Goal: Transaction & Acquisition: Purchase product/service

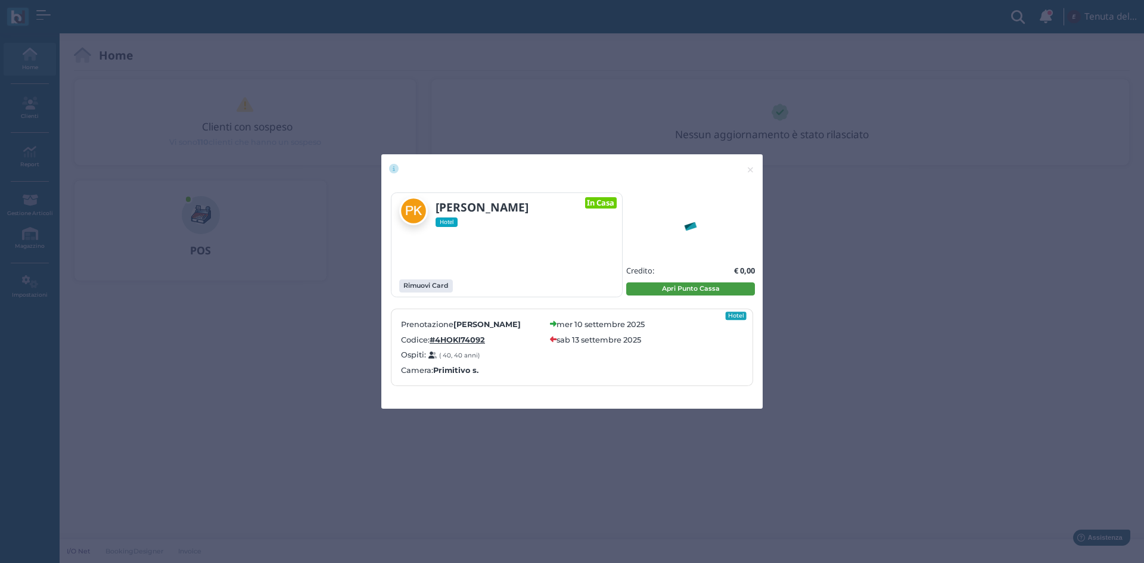
click at [698, 288] on button "Apri Punto Cassa" at bounding box center [690, 288] width 129 height 13
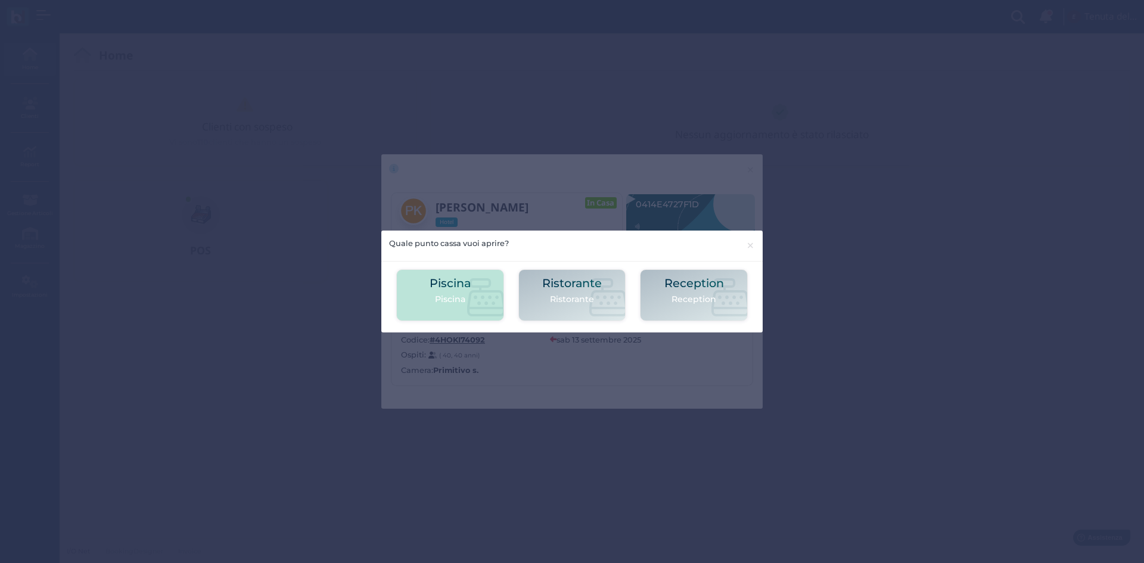
click at [471, 293] on icon at bounding box center [486, 297] width 38 height 38
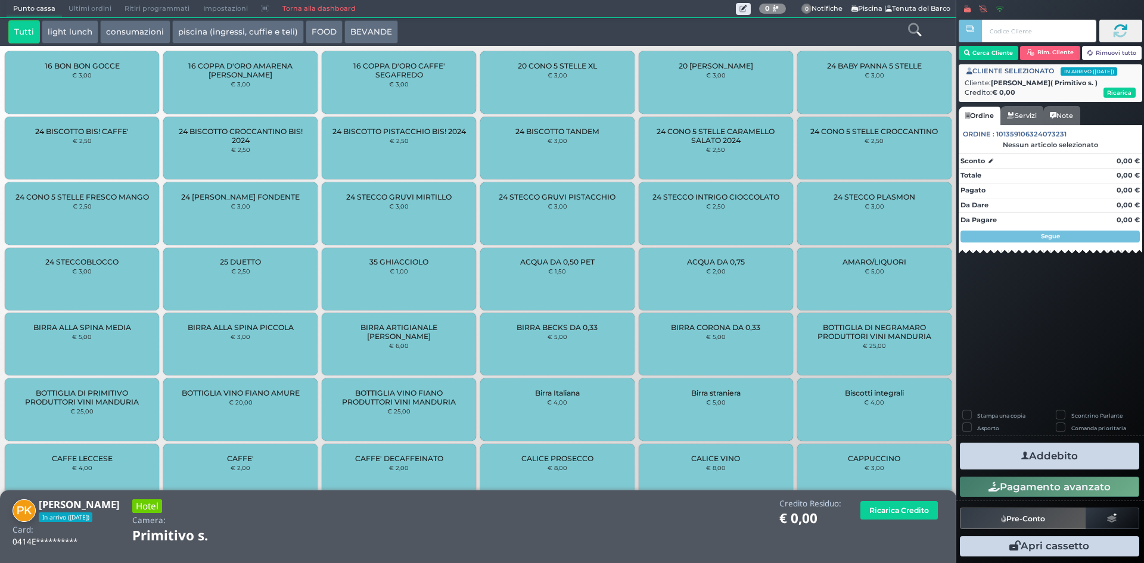
click at [222, 24] on button "piscina (ingressi, cuffie e teli)" at bounding box center [238, 32] width 132 height 24
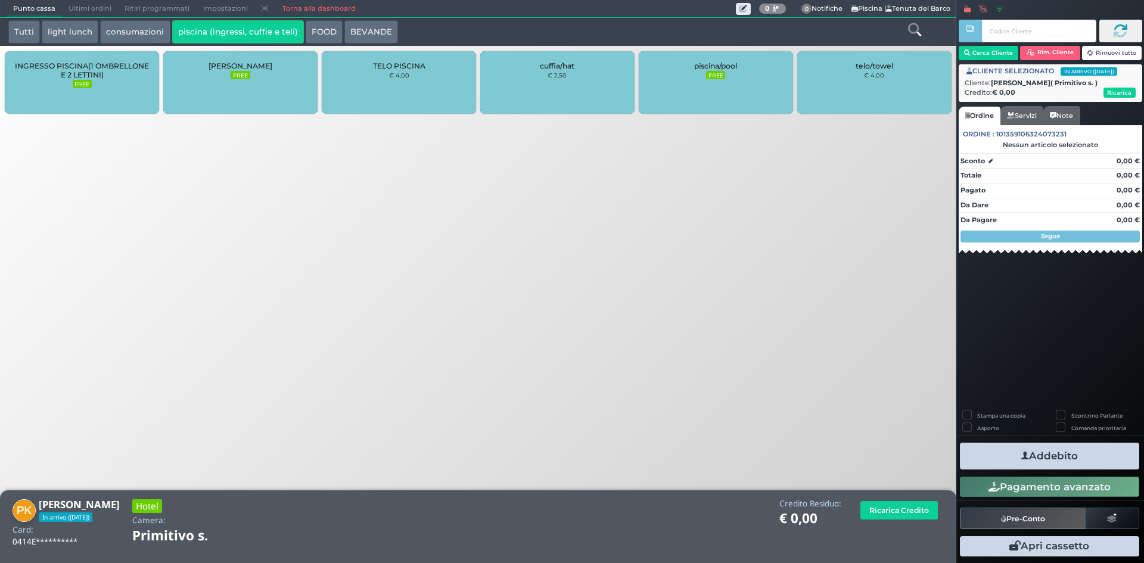
click at [411, 89] on div "TELO PISCINA € 4,00" at bounding box center [399, 82] width 154 height 63
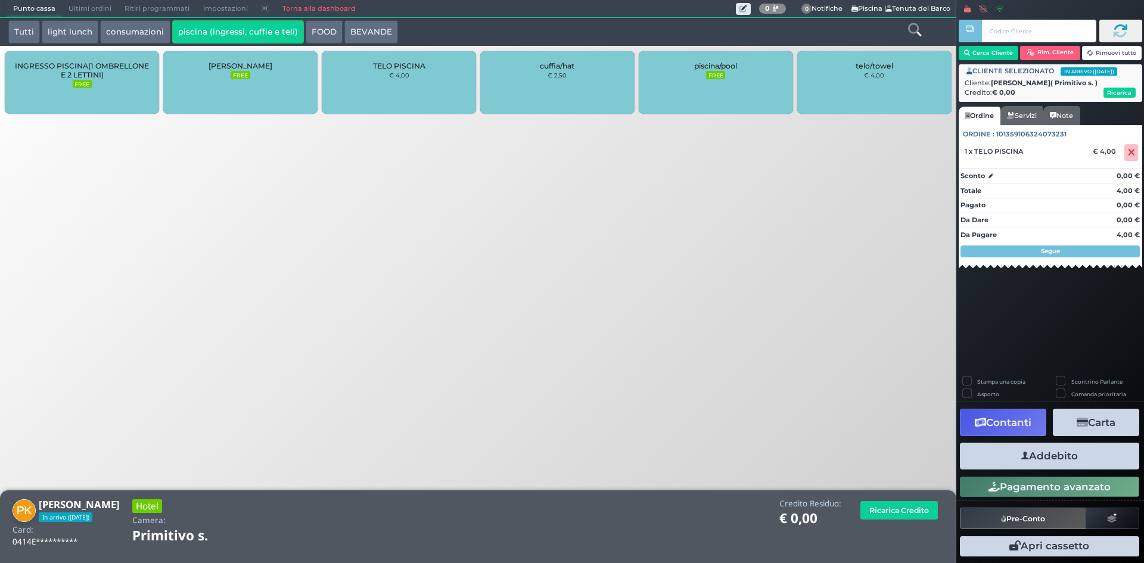
click at [400, 95] on div "TELO PISCINA € 4,00" at bounding box center [399, 82] width 154 height 63
click at [1051, 459] on button "Addebito" at bounding box center [1049, 456] width 179 height 27
